Goal: Information Seeking & Learning: Learn about a topic

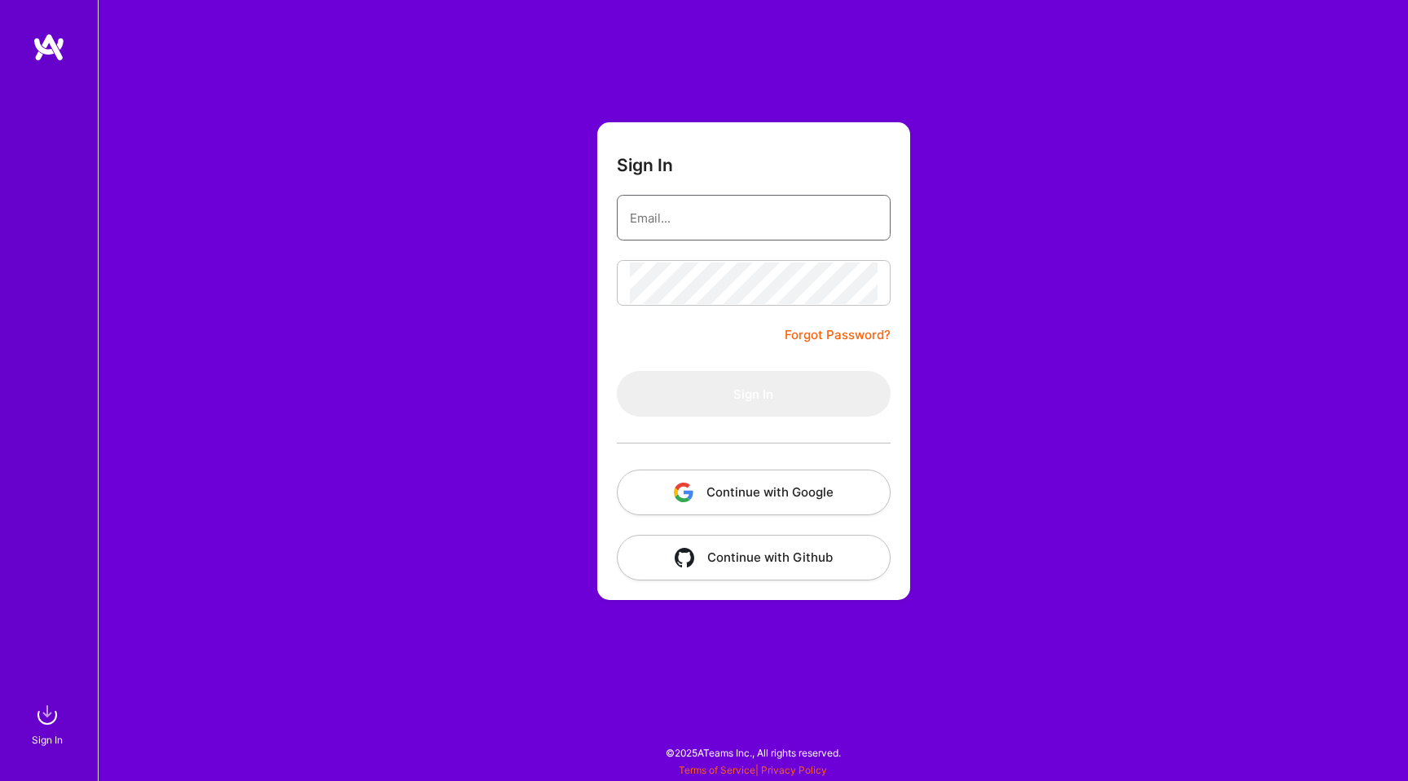
click at [866, 220] on keeper-lock "Open Keeper Popup" at bounding box center [867, 218] width 20 height 20
type input "[PERSON_NAME][EMAIL_ADDRESS][DOMAIN_NAME]"
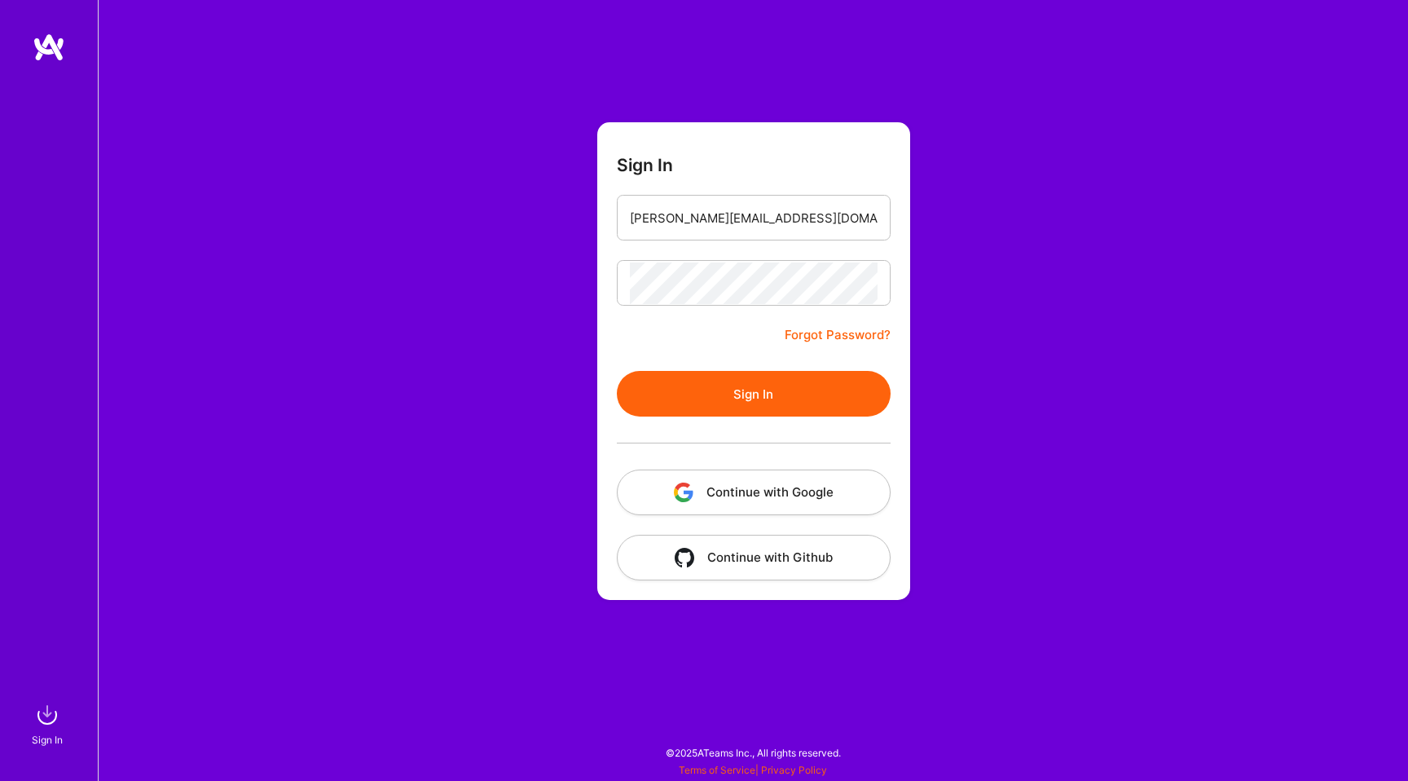
click at [787, 386] on button "Sign In" at bounding box center [754, 394] width 274 height 46
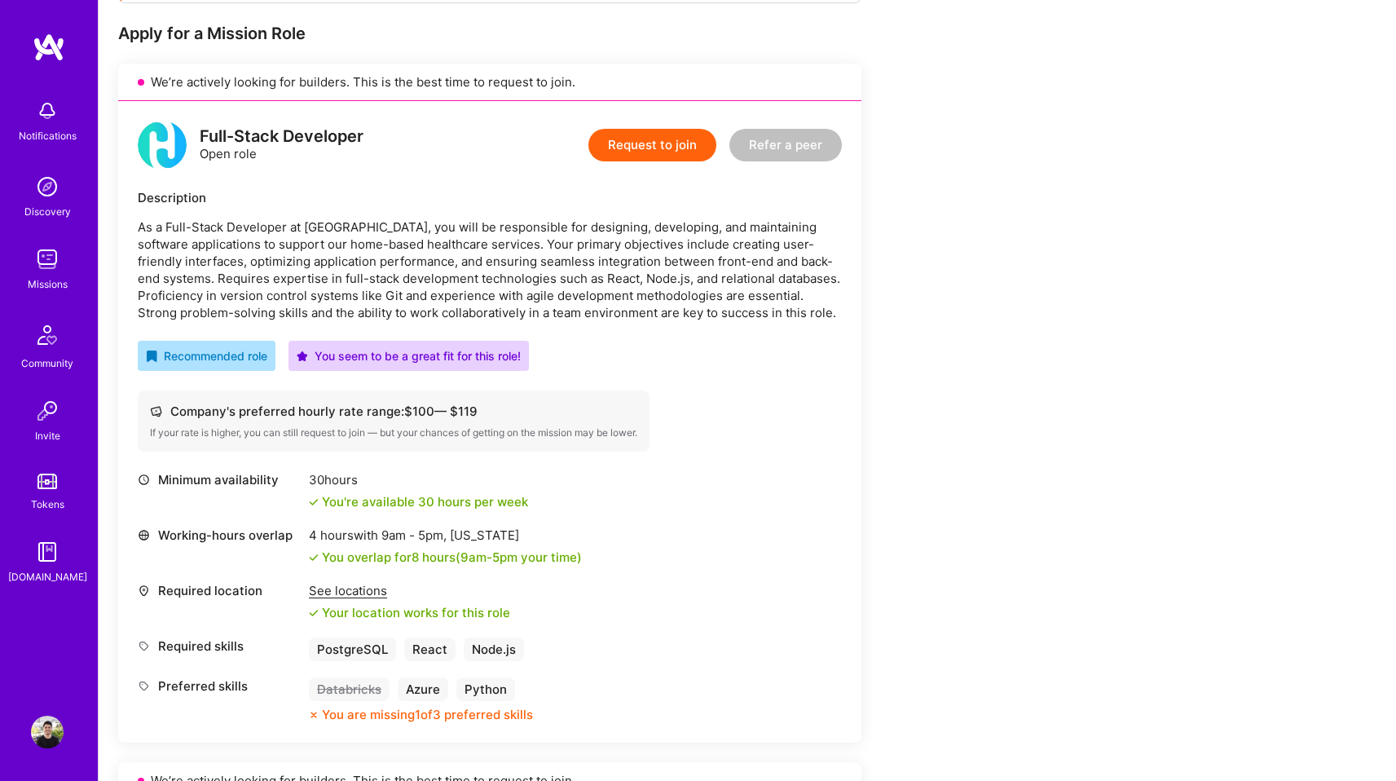
scroll to position [308, 0]
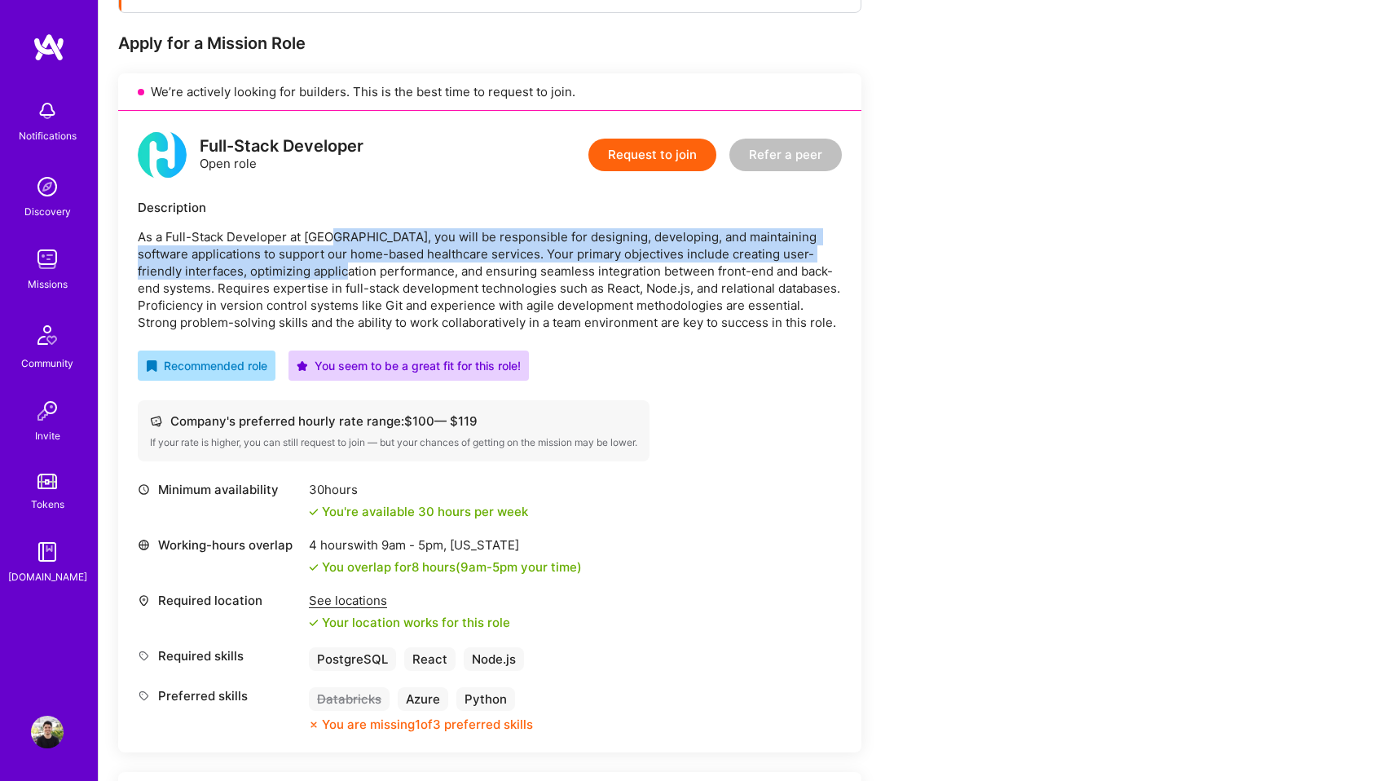
drag, startPoint x: 332, startPoint y: 242, endPoint x: 328, endPoint y: 268, distance: 26.4
click at [328, 268] on p "As a Full-Stack Developer at [GEOGRAPHIC_DATA], you will be responsible for des…" at bounding box center [490, 279] width 704 height 103
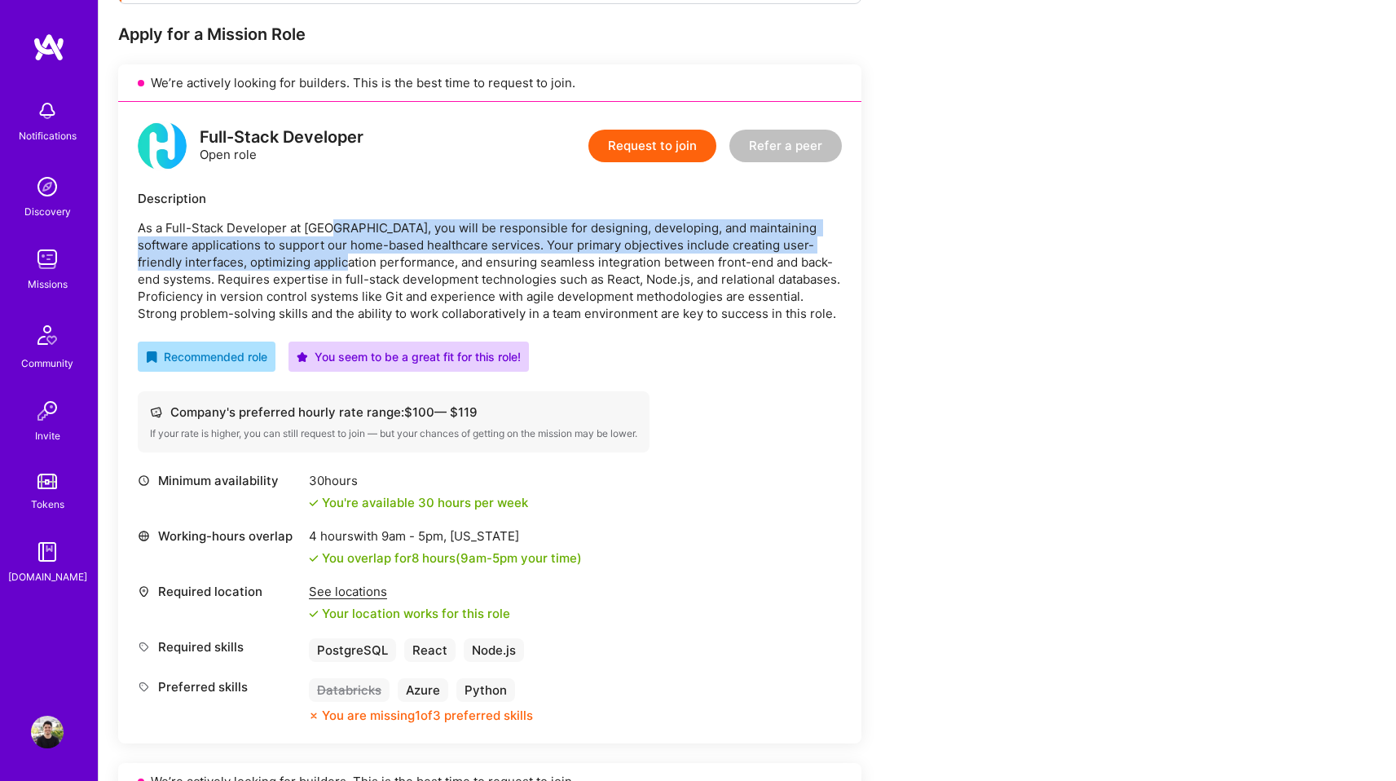
scroll to position [328, 0]
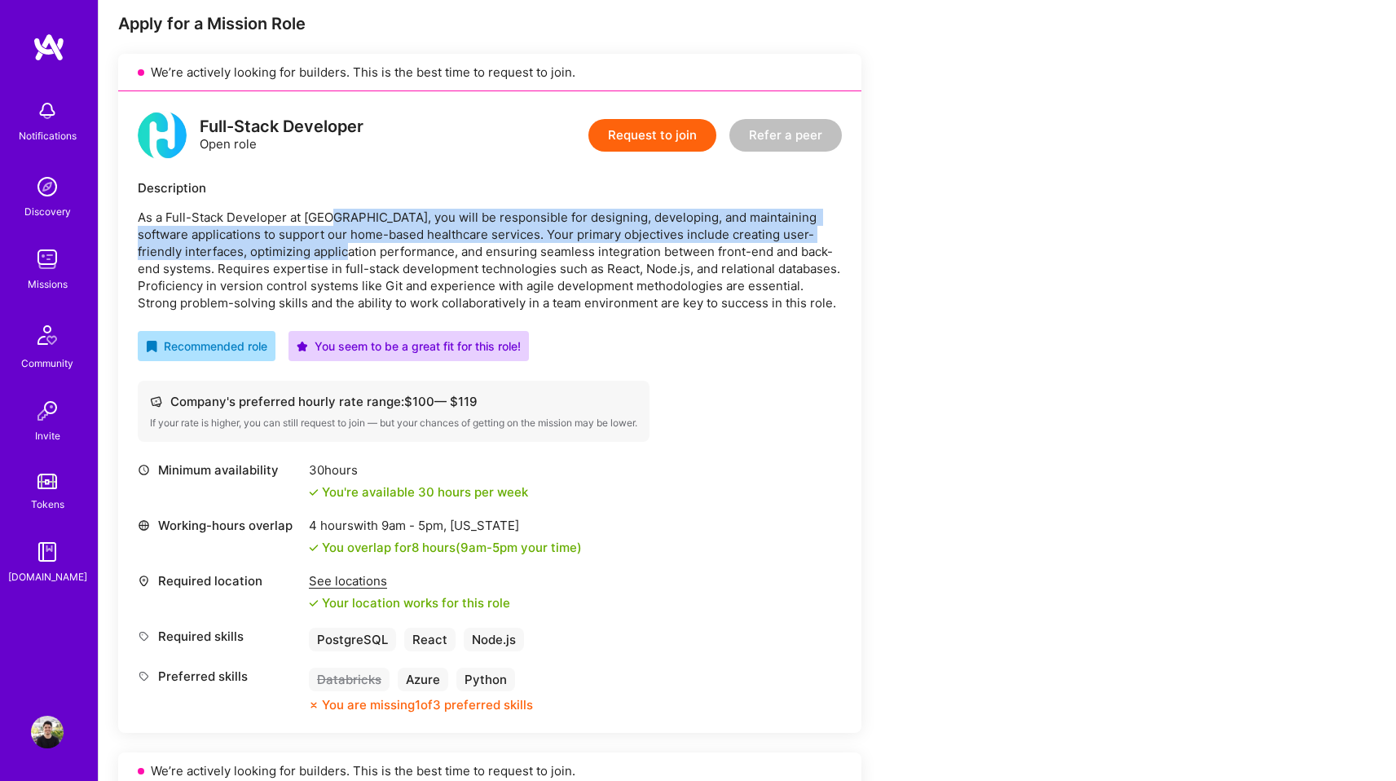
click at [48, 268] on img at bounding box center [47, 259] width 33 height 33
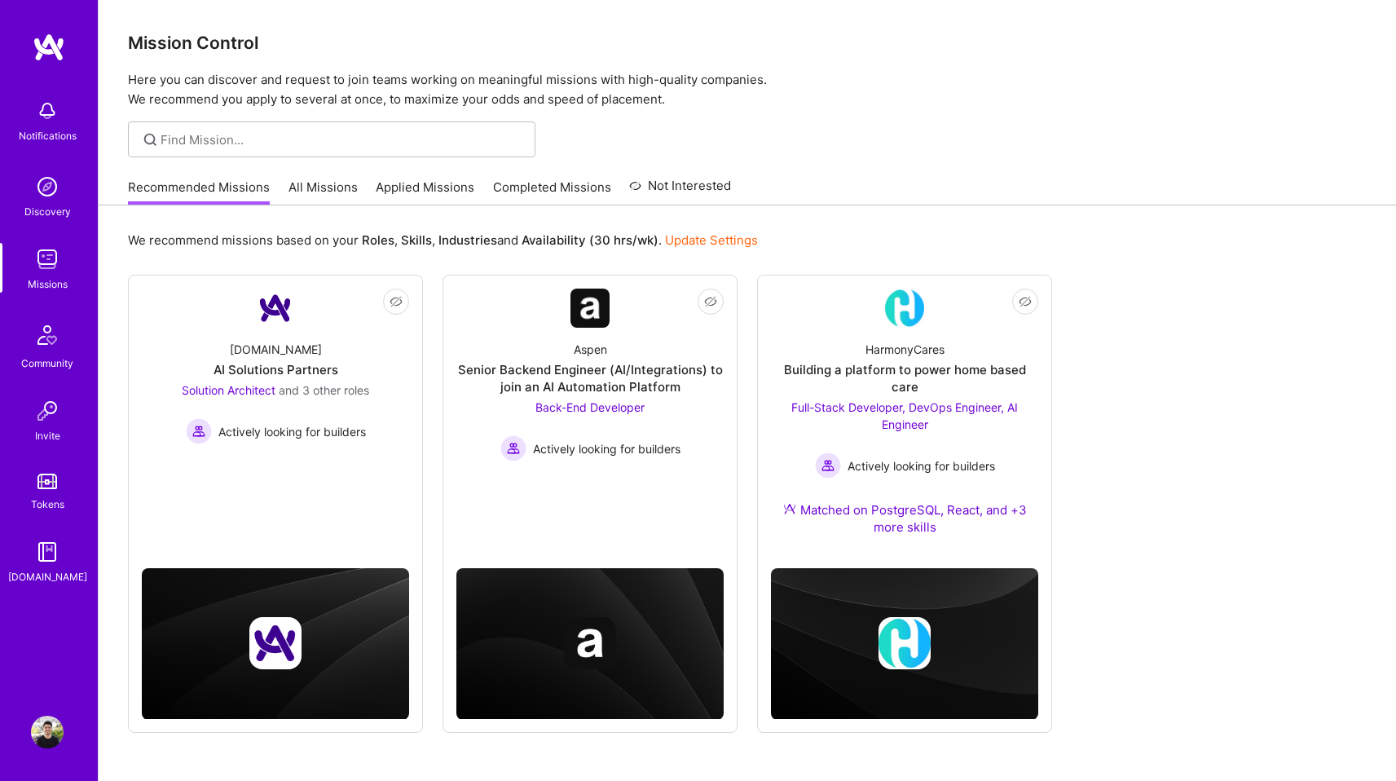
scroll to position [49, 0]
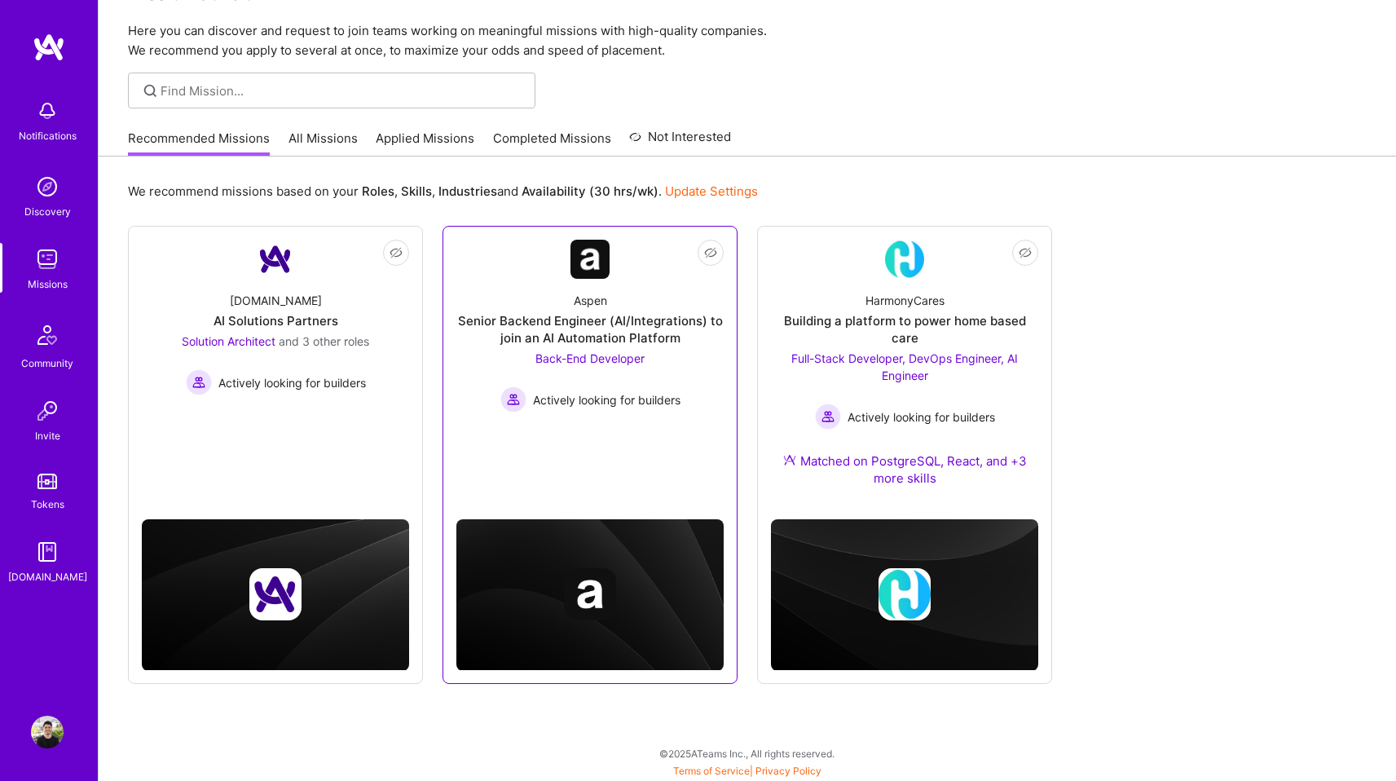
click at [676, 351] on div "Back-End Developer Actively looking for builders" at bounding box center [590, 381] width 180 height 63
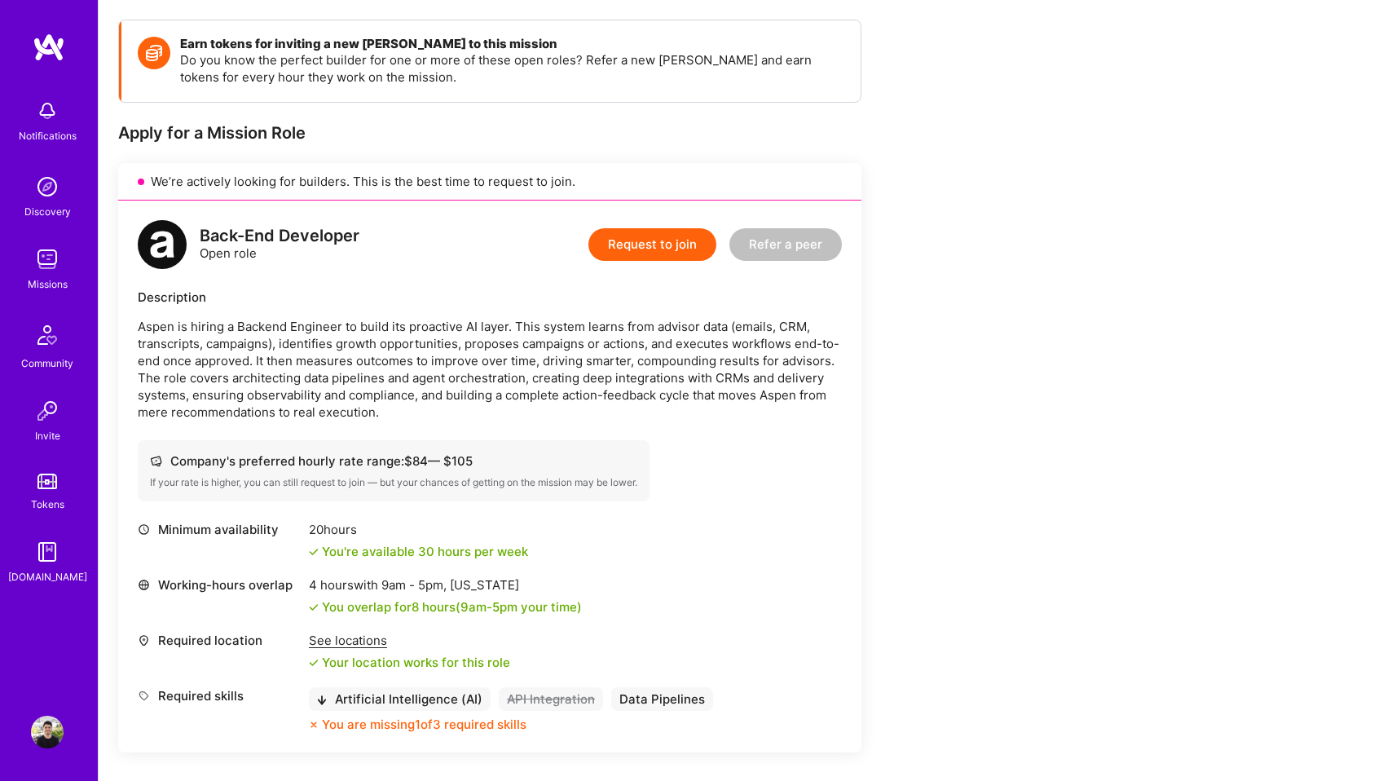
scroll to position [302, 0]
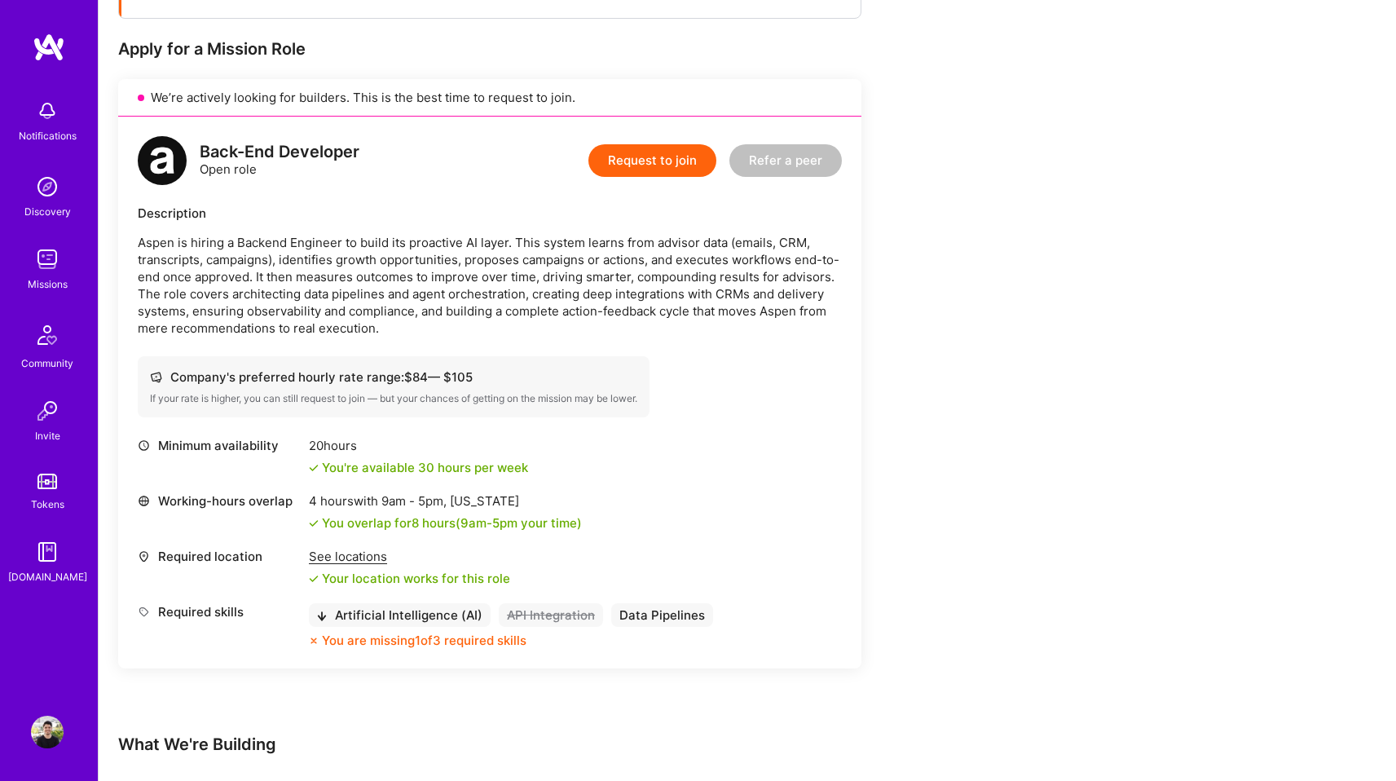
click at [37, 264] on img at bounding box center [47, 259] width 33 height 33
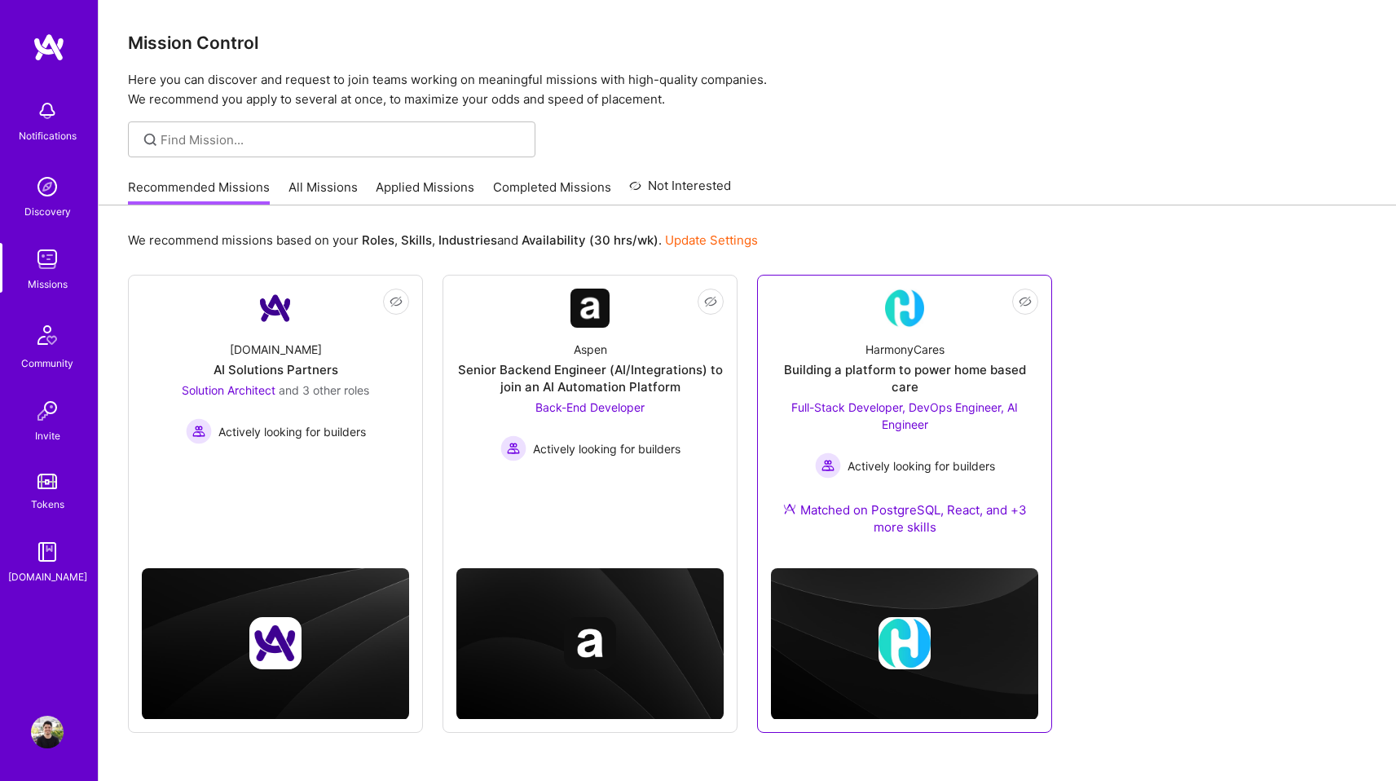
click at [846, 370] on div "Building a platform to power home based care" at bounding box center [904, 378] width 267 height 34
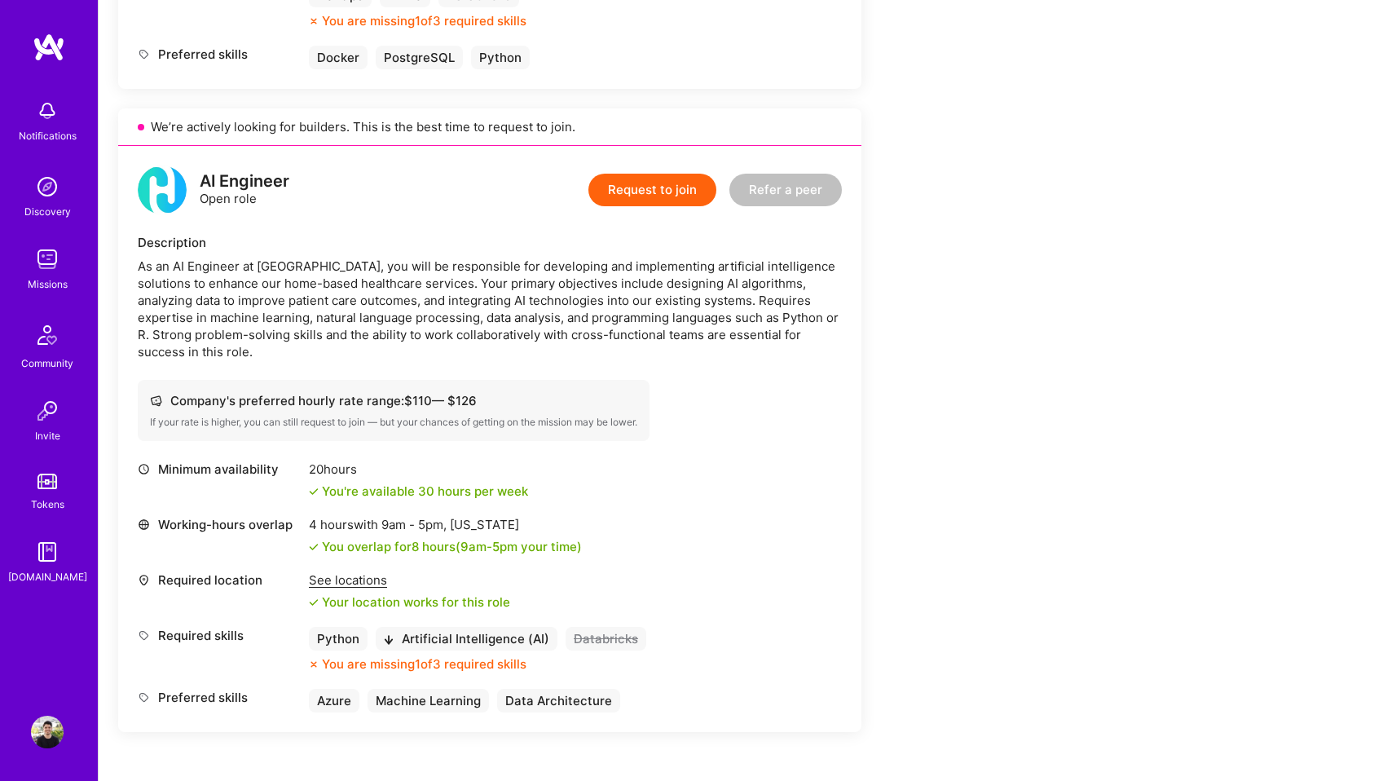
scroll to position [1750, 0]
